Goal: Find specific page/section: Find specific page/section

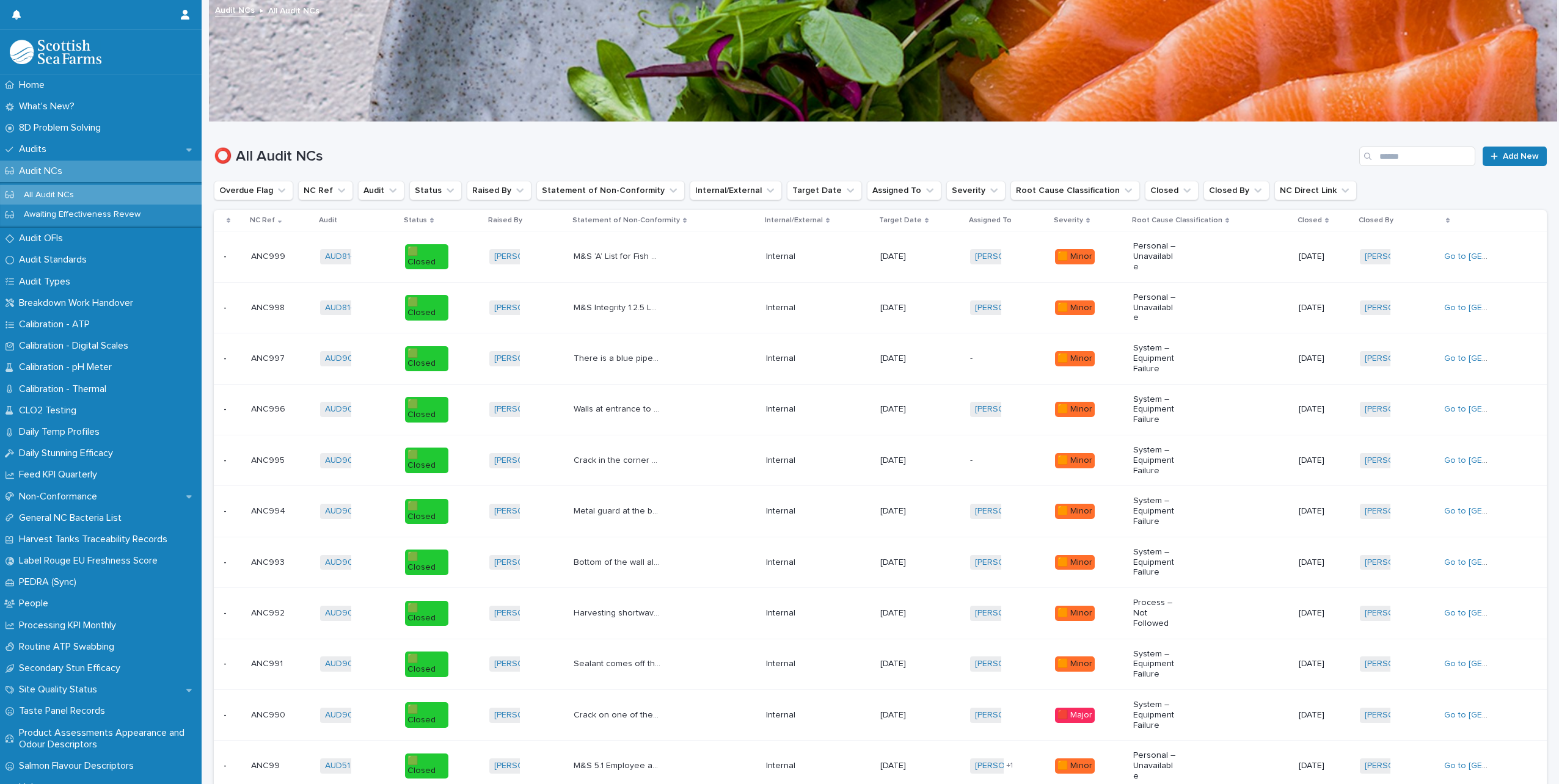
click at [427, 222] on div "Status" at bounding box center [442, 221] width 77 height 14
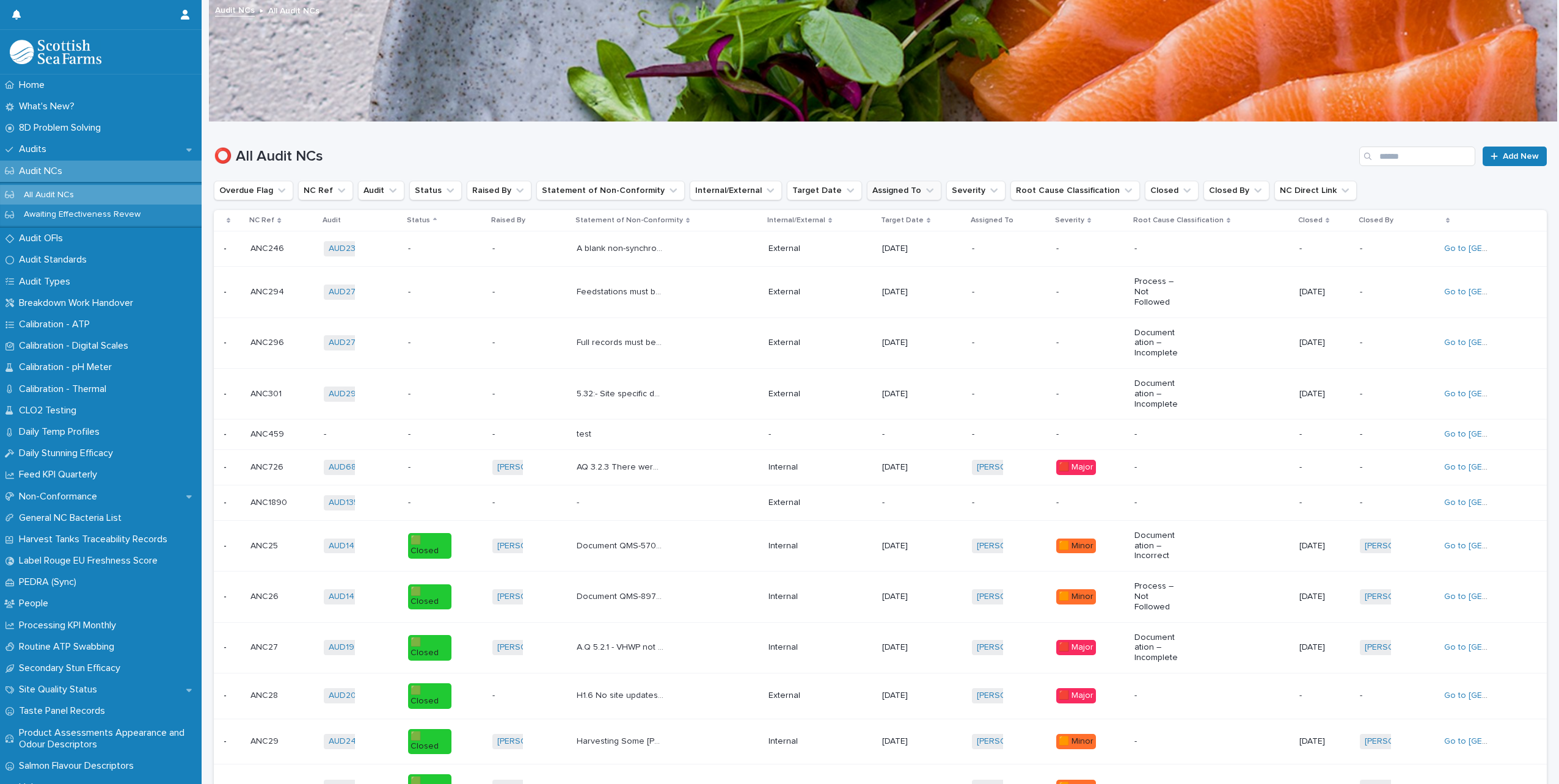
click at [924, 190] on icon "Assigned To" at bounding box center [929, 190] width 12 height 12
type input "****"
click at [910, 265] on p "[PERSON_NAME]" at bounding box center [915, 268] width 129 height 8
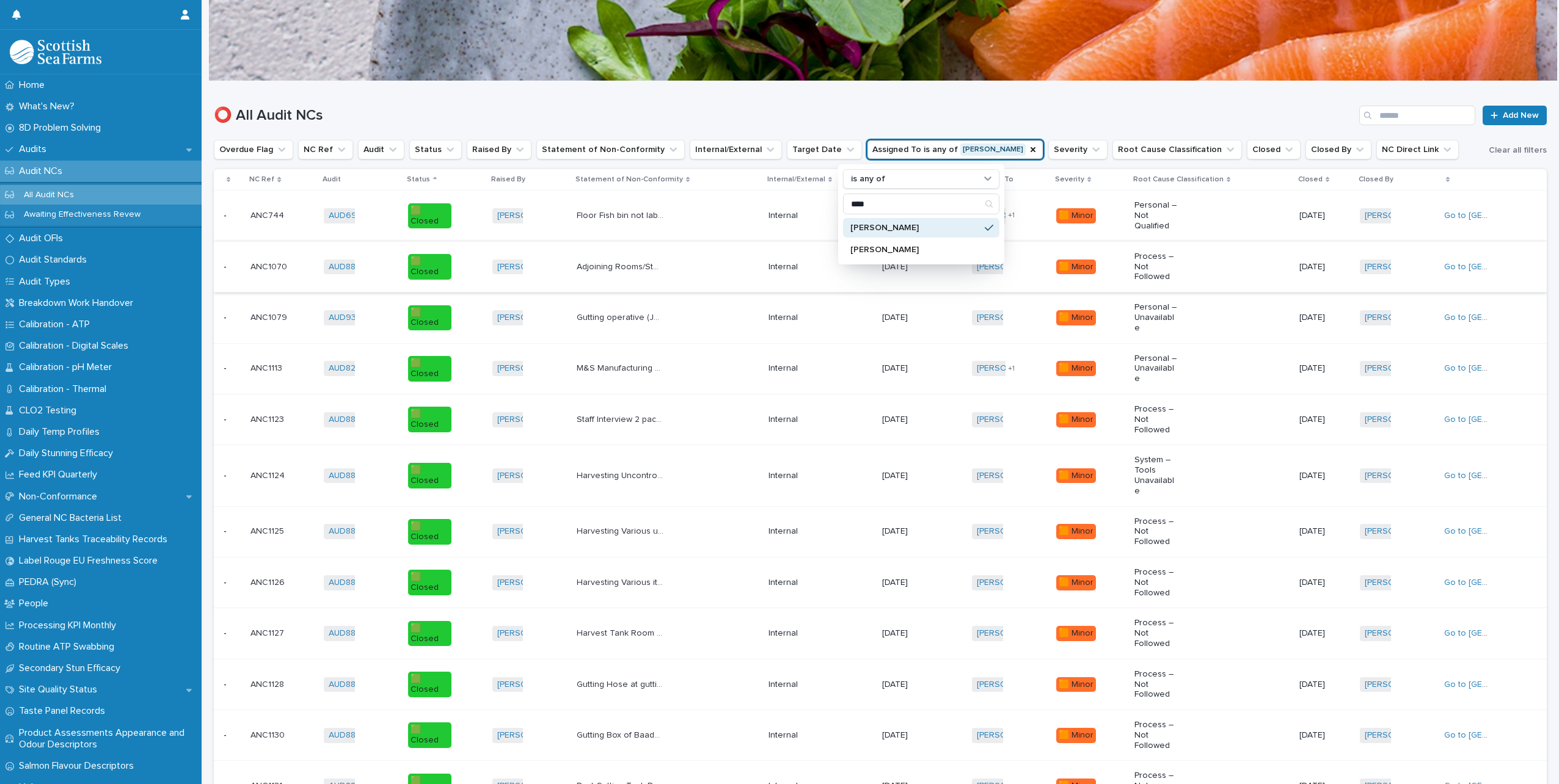
scroll to position [61, 0]
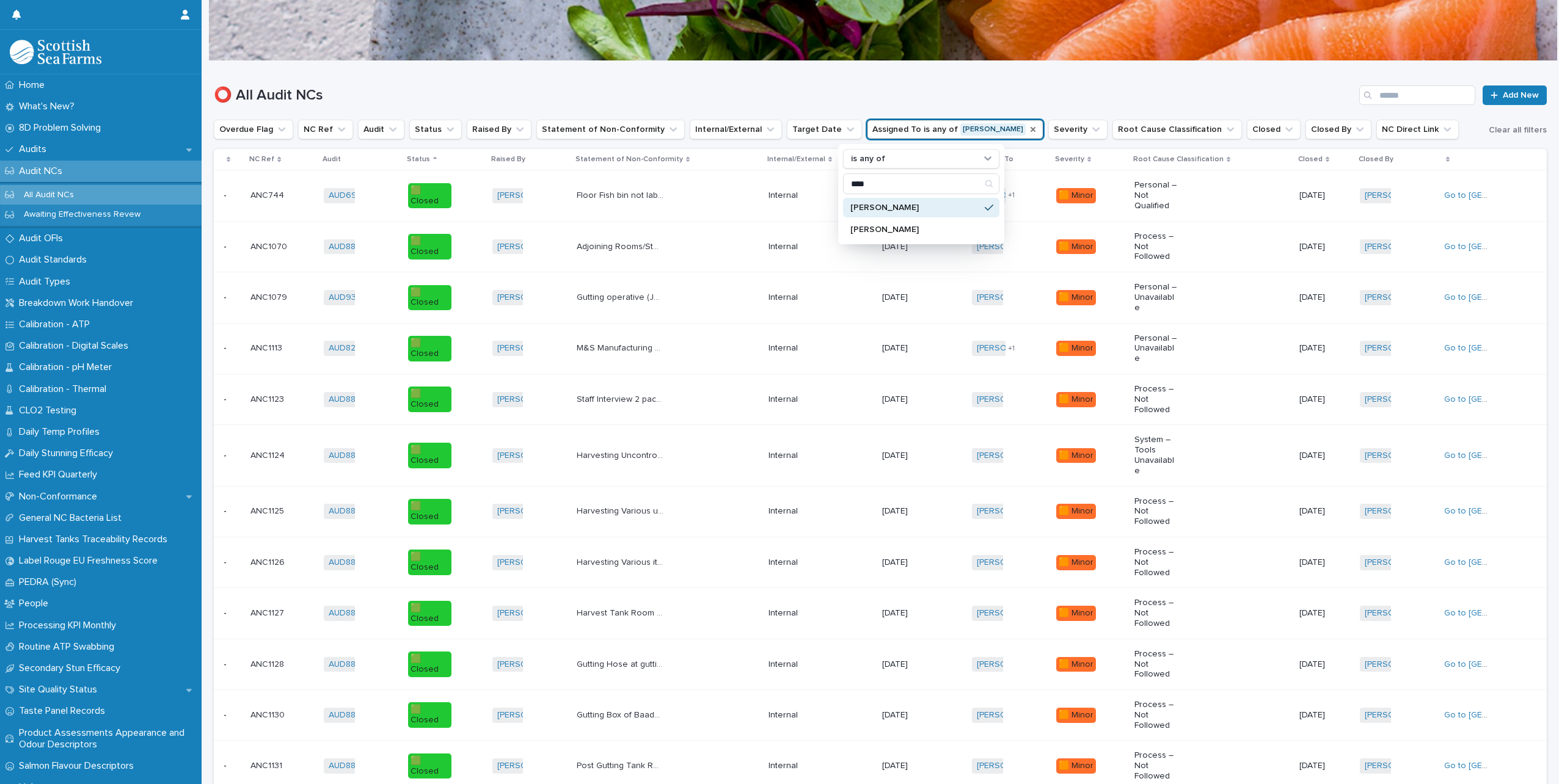
click at [1028, 128] on icon "Assigned To" at bounding box center [1033, 129] width 10 height 10
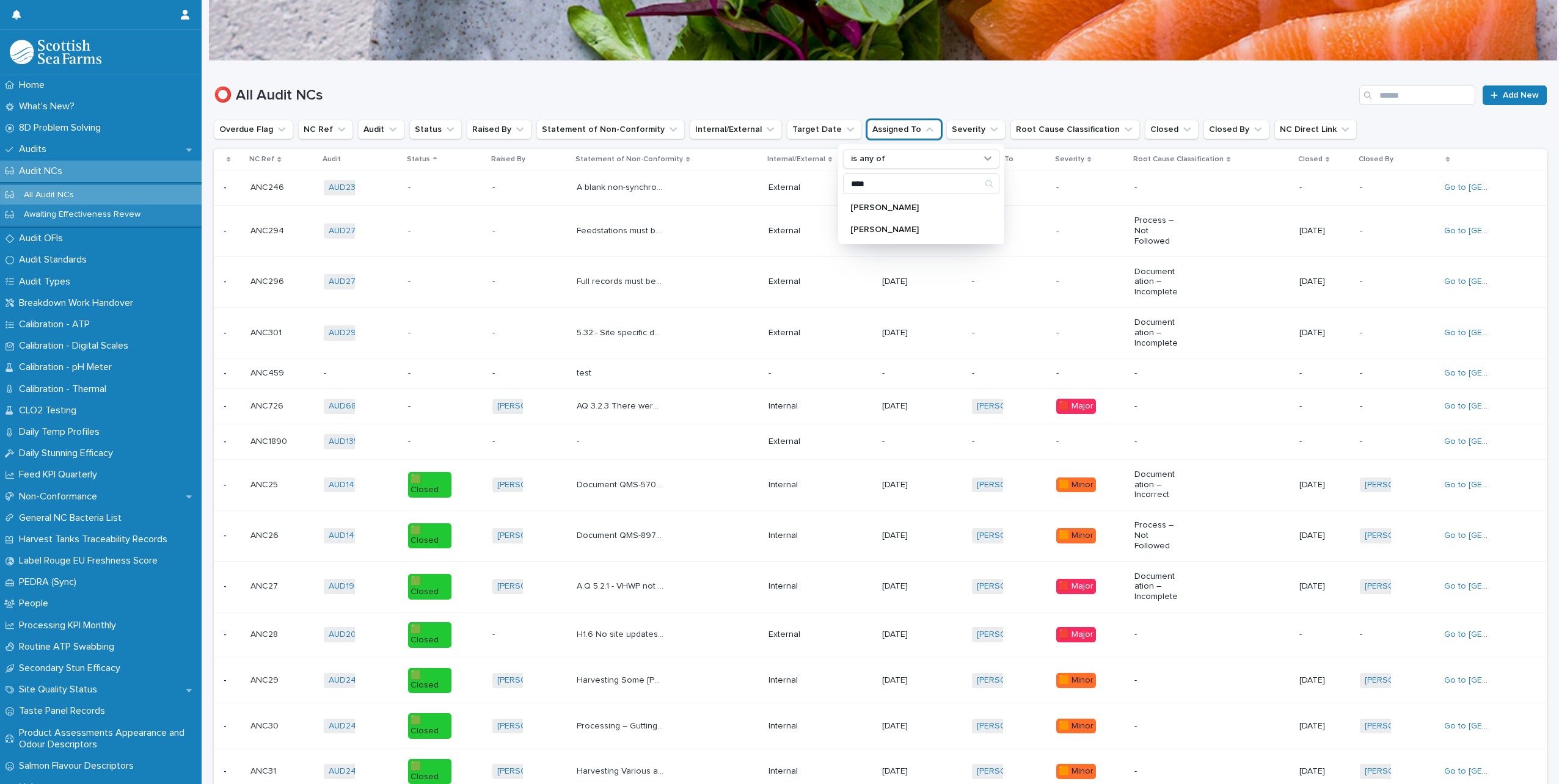
click at [874, 91] on h1 "⭕ All Audit NCs" at bounding box center [784, 95] width 1141 height 17
click at [1389, 95] on input "Search" at bounding box center [1417, 95] width 116 height 19
click at [949, 97] on h1 "⭕ All Audit NCs" at bounding box center [784, 95] width 1141 height 17
click at [924, 132] on icon "Assigned To" at bounding box center [929, 129] width 12 height 12
type input "***"
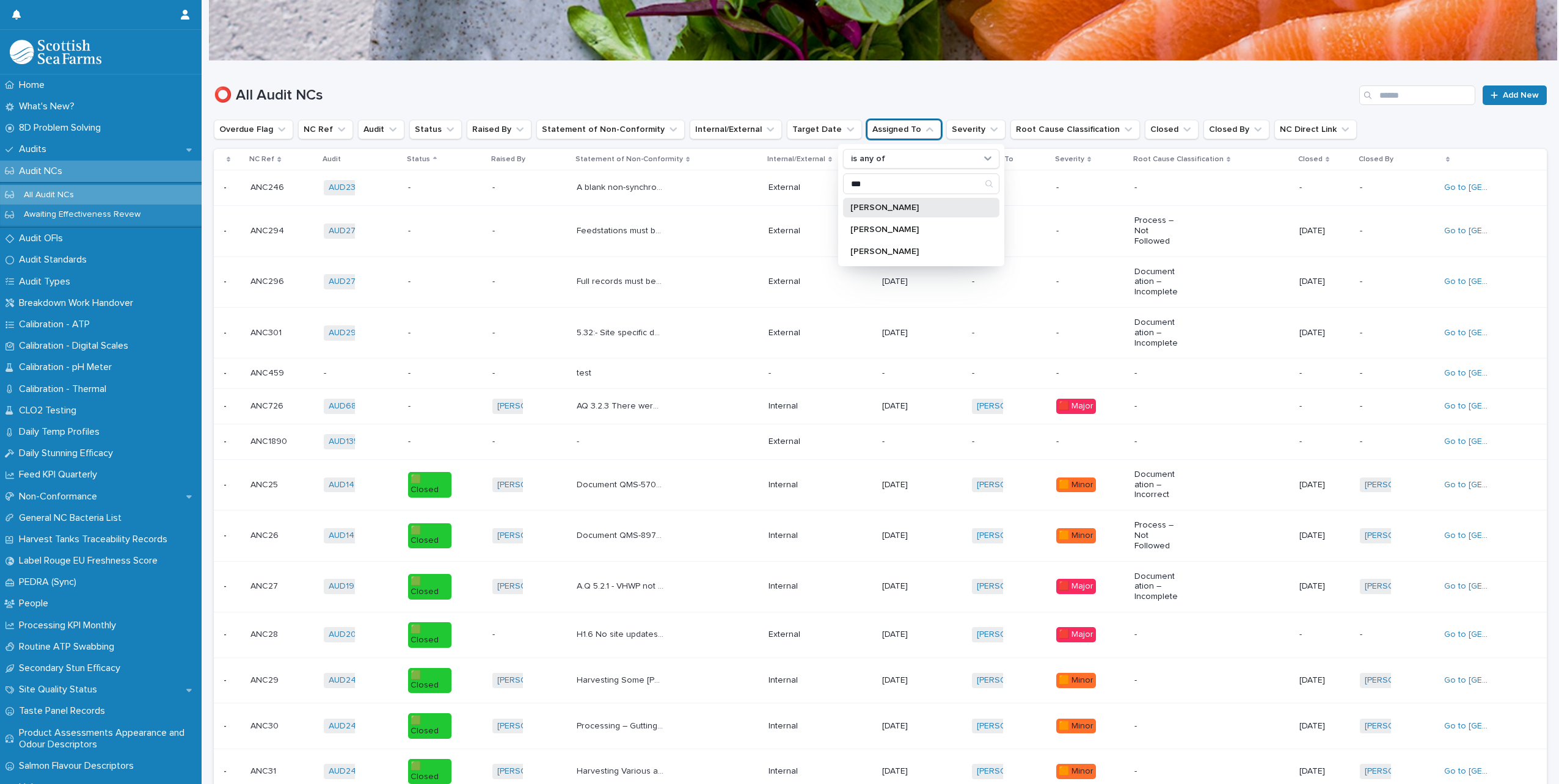
click at [888, 211] on p "[PERSON_NAME]" at bounding box center [915, 207] width 129 height 8
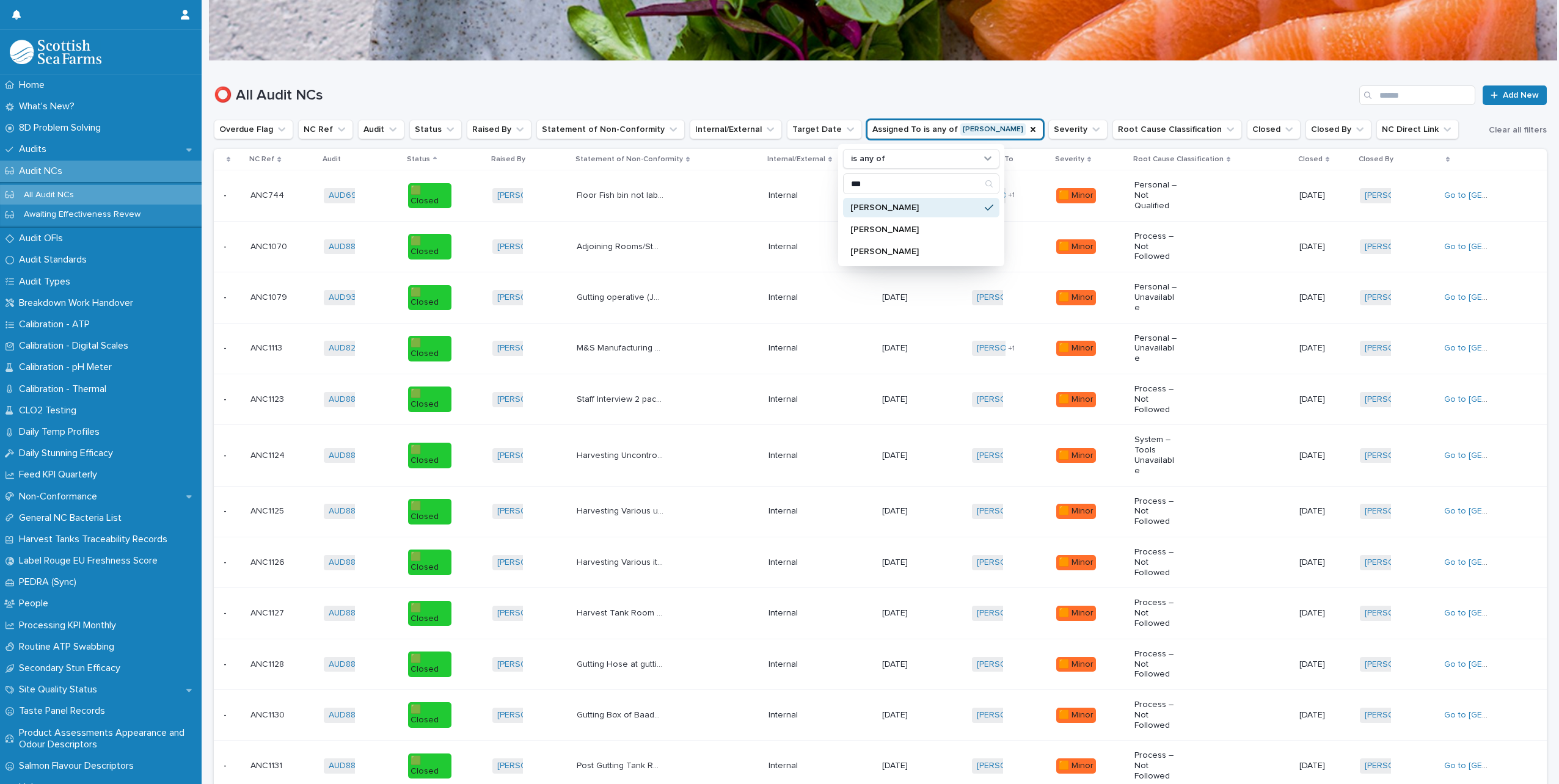
click at [429, 158] on div "Status" at bounding box center [445, 160] width 77 height 14
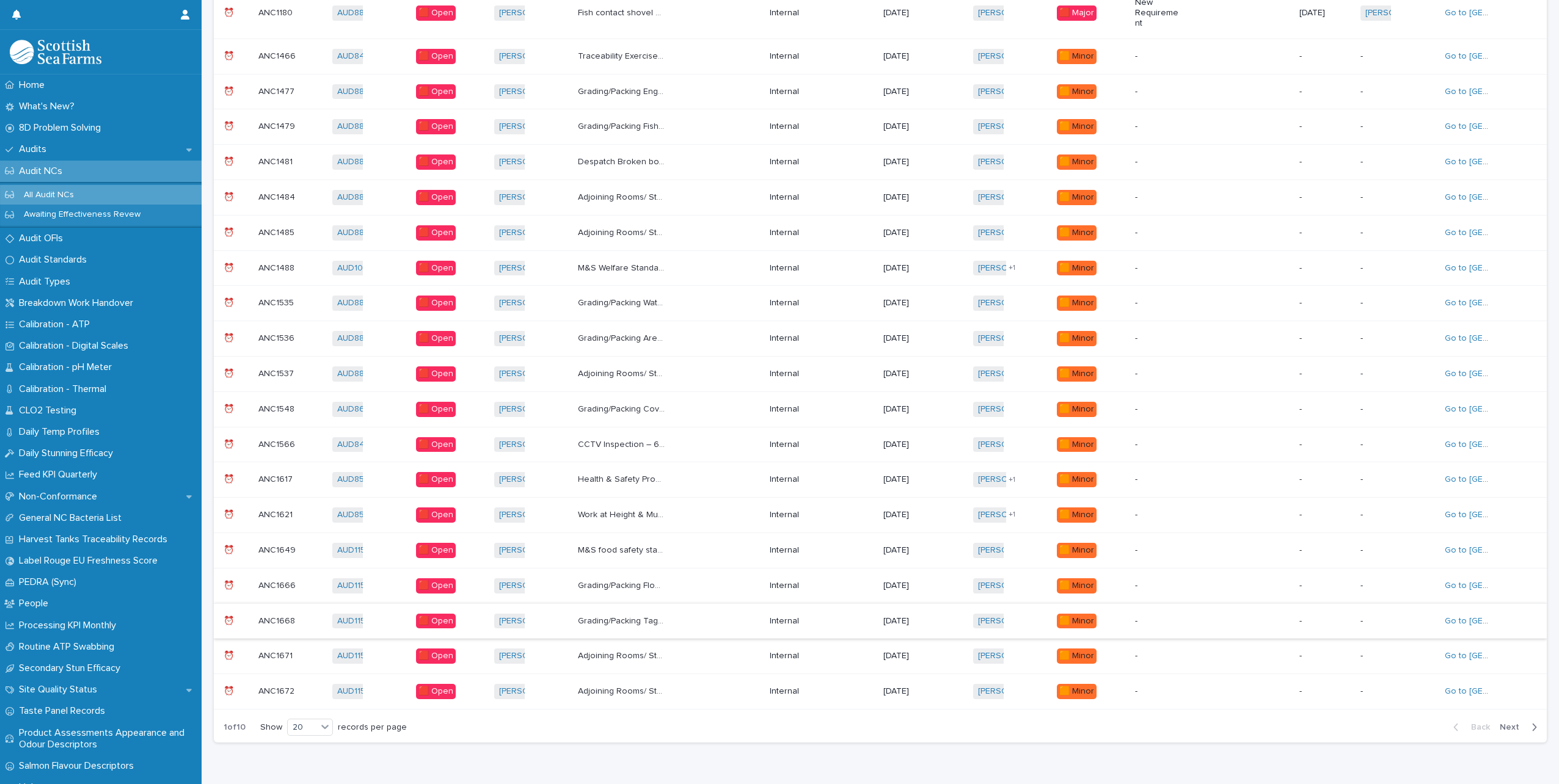
scroll to position [283, 0]
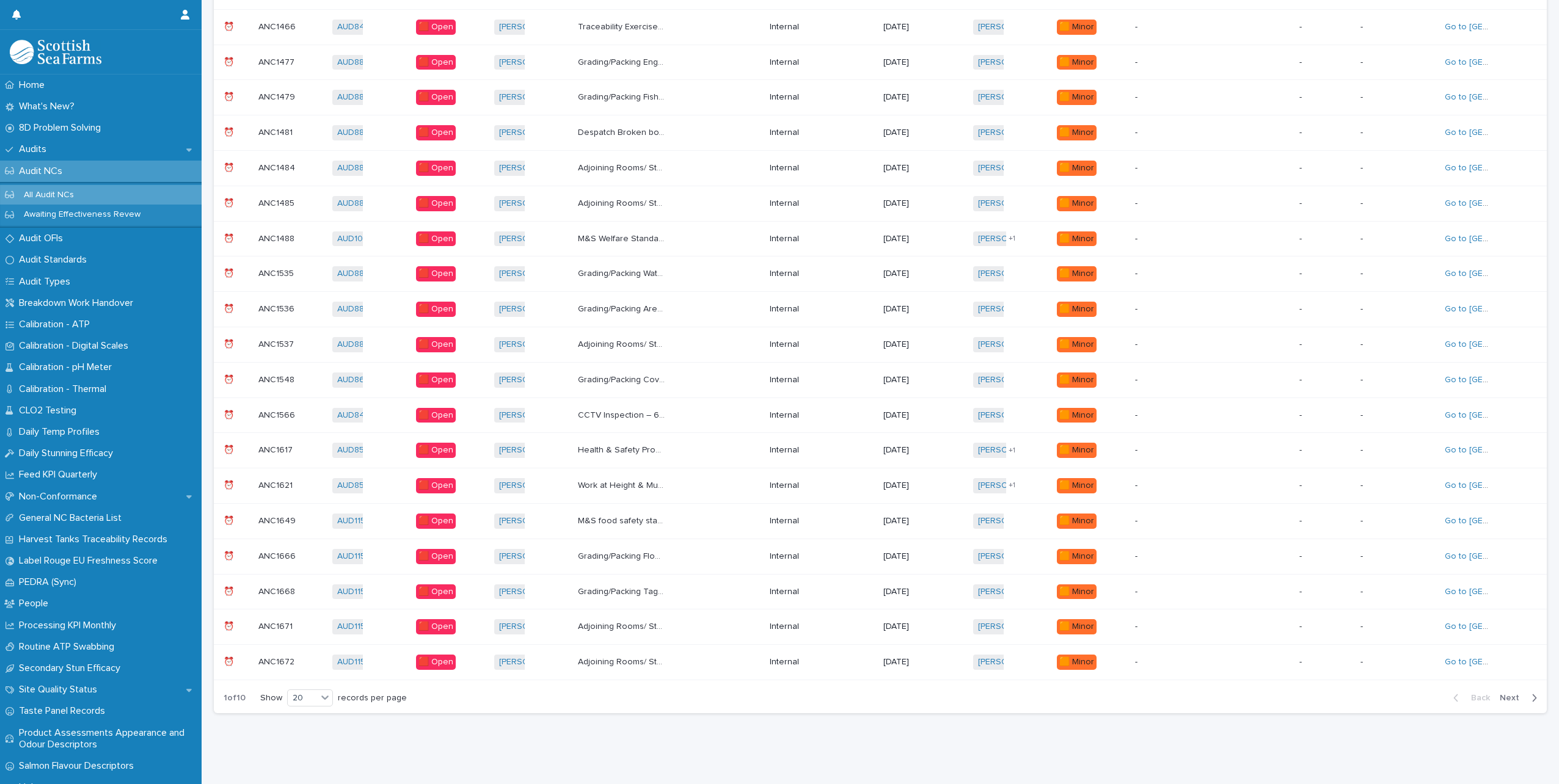
click at [1516, 694] on span "Next" at bounding box center [1513, 697] width 26 height 8
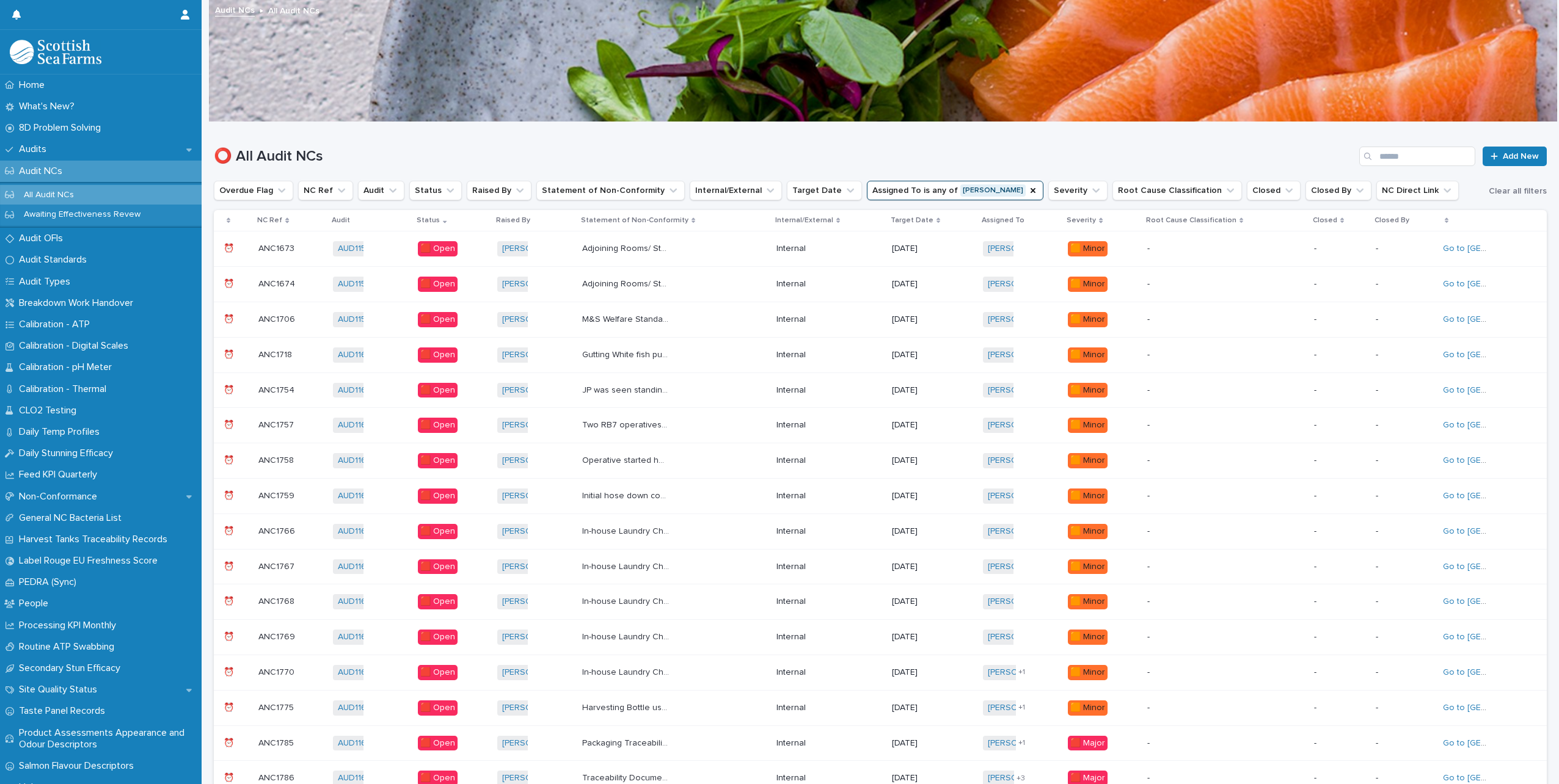
click at [642, 356] on p "Gutting White fish pusher between post gutting chill tanks is being stored touc…" at bounding box center [627, 354] width 90 height 13
